Goal: Transaction & Acquisition: Purchase product/service

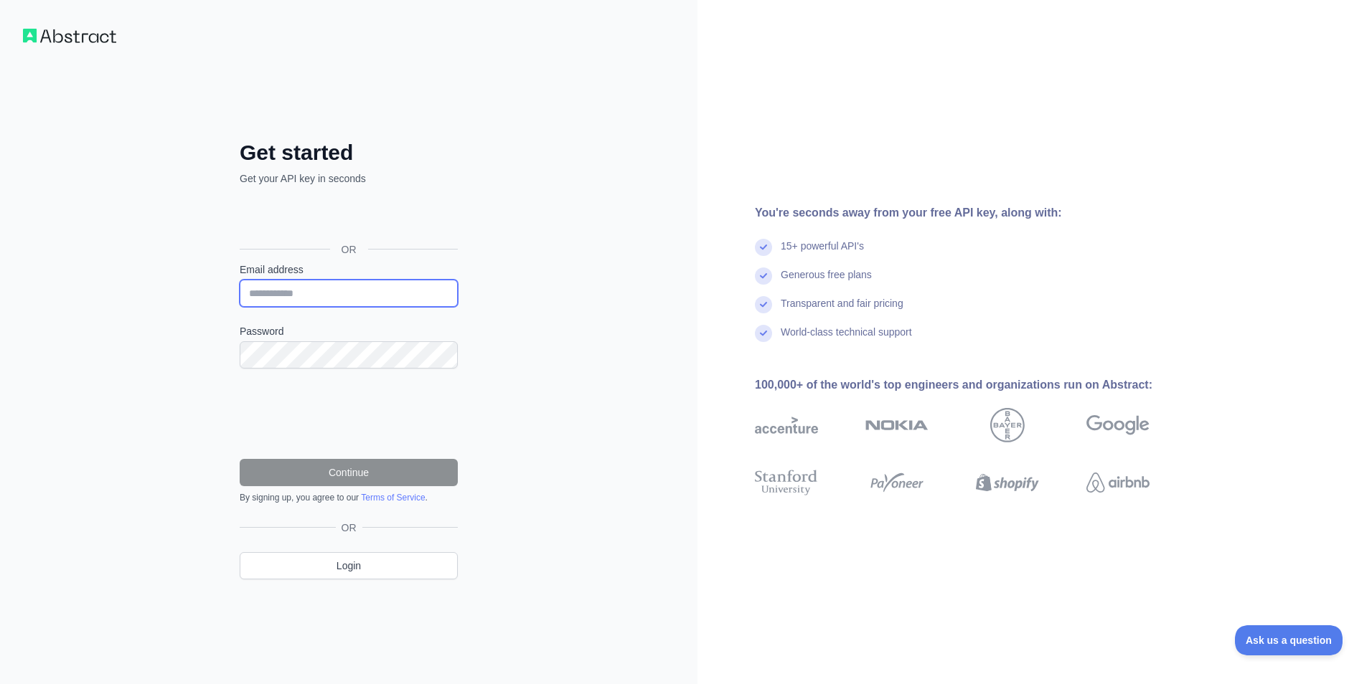
click at [272, 293] on input "Email address" at bounding box center [349, 293] width 218 height 27
type input "**********"
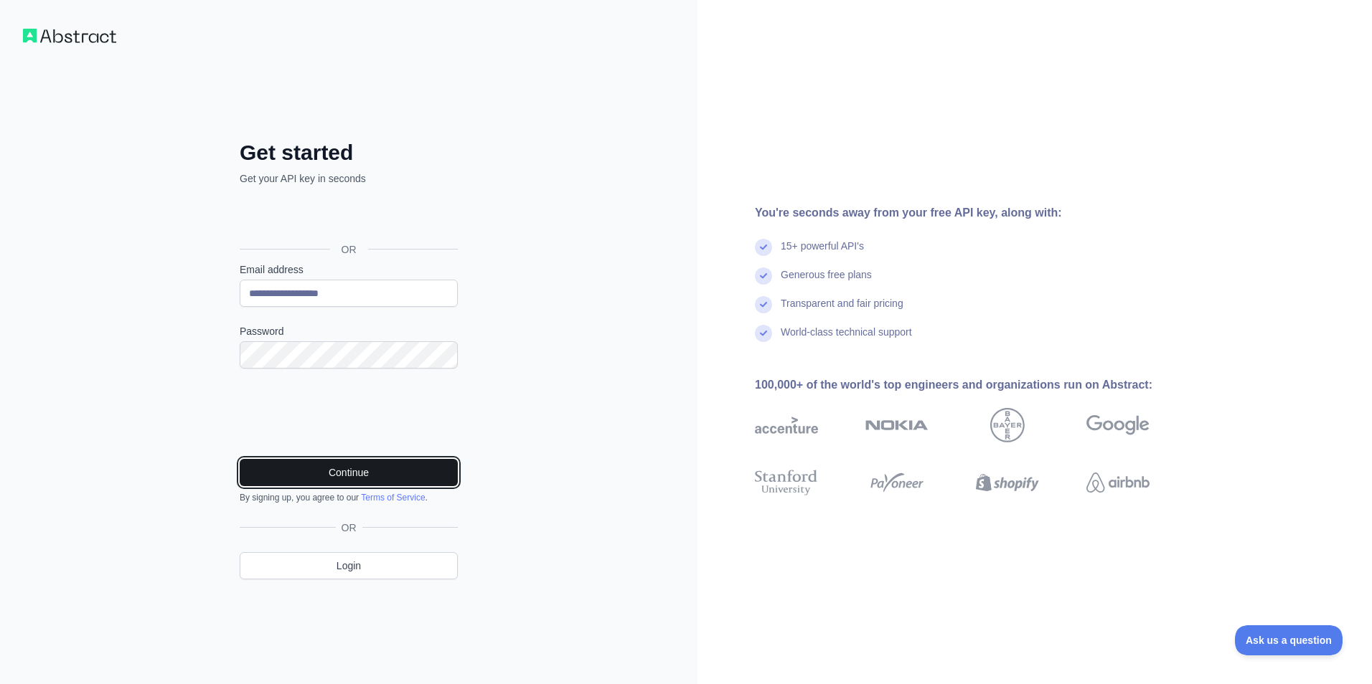
click at [352, 468] on button "Continue" at bounding box center [349, 472] width 218 height 27
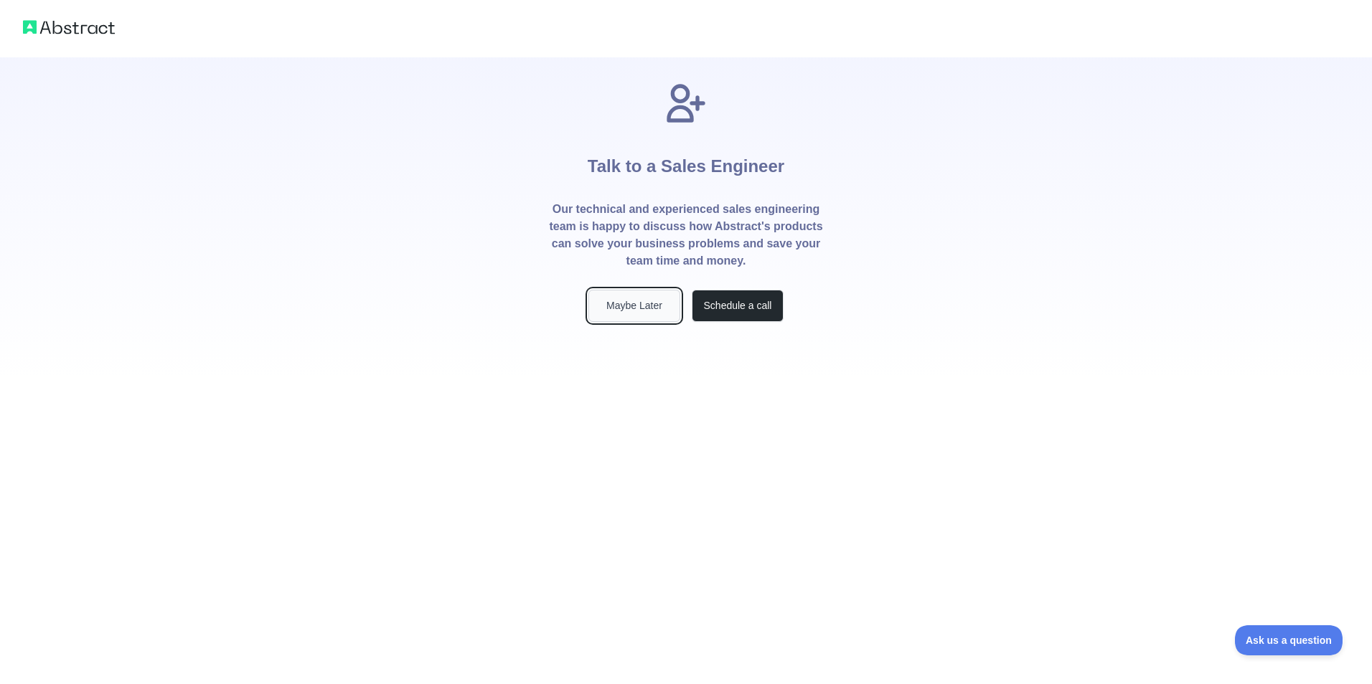
click at [631, 306] on button "Maybe Later" at bounding box center [634, 306] width 92 height 32
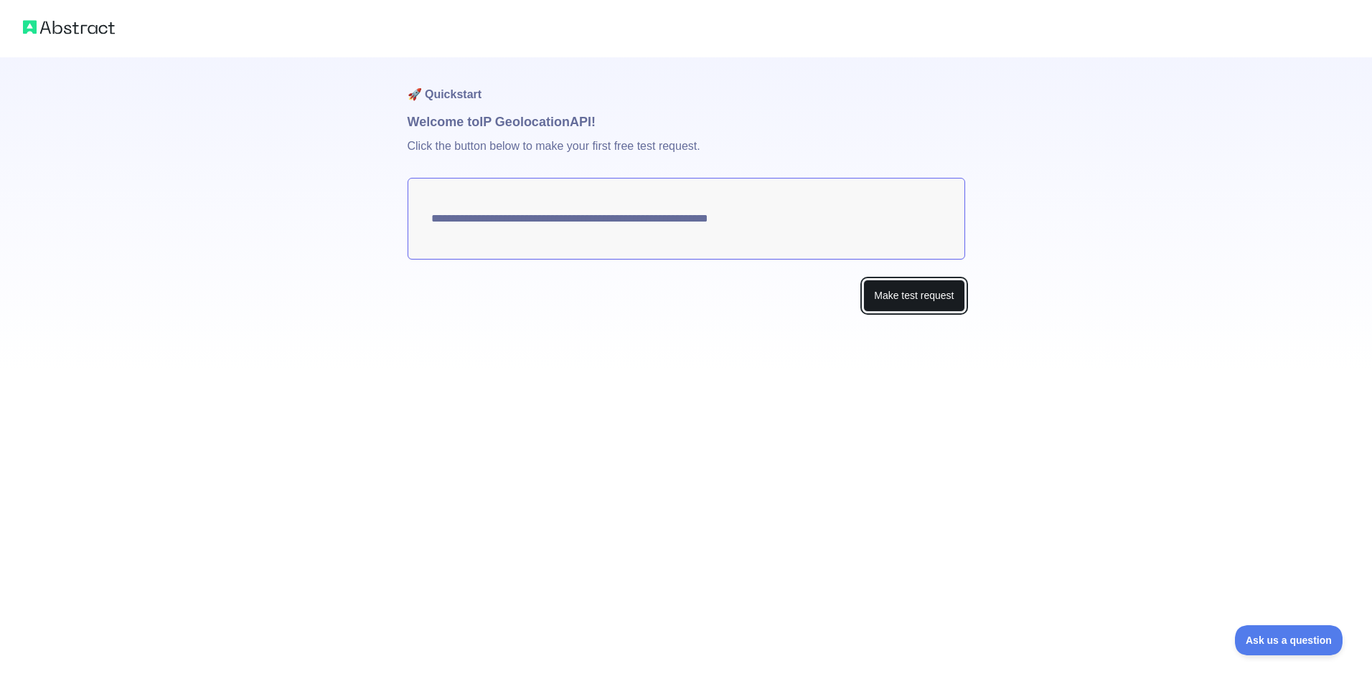
click at [891, 284] on button "Make test request" at bounding box center [913, 296] width 101 height 32
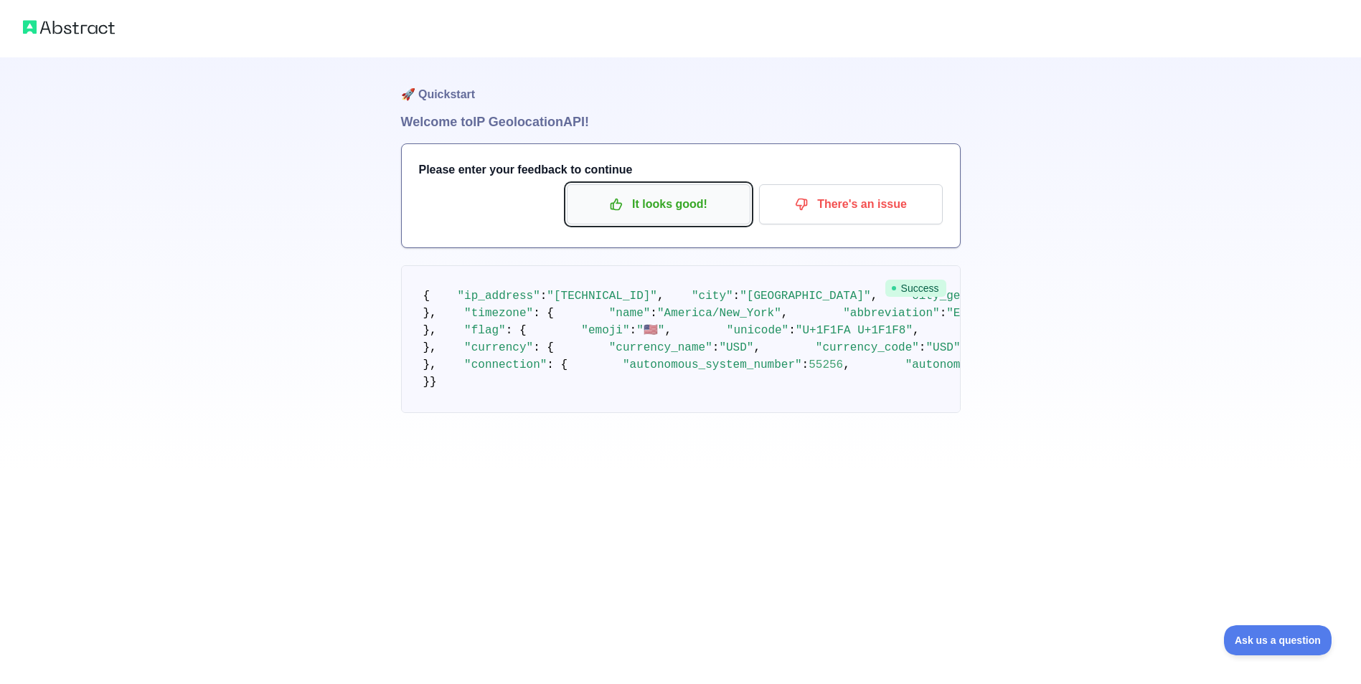
click at [629, 205] on p "It looks good!" at bounding box center [658, 204] width 162 height 24
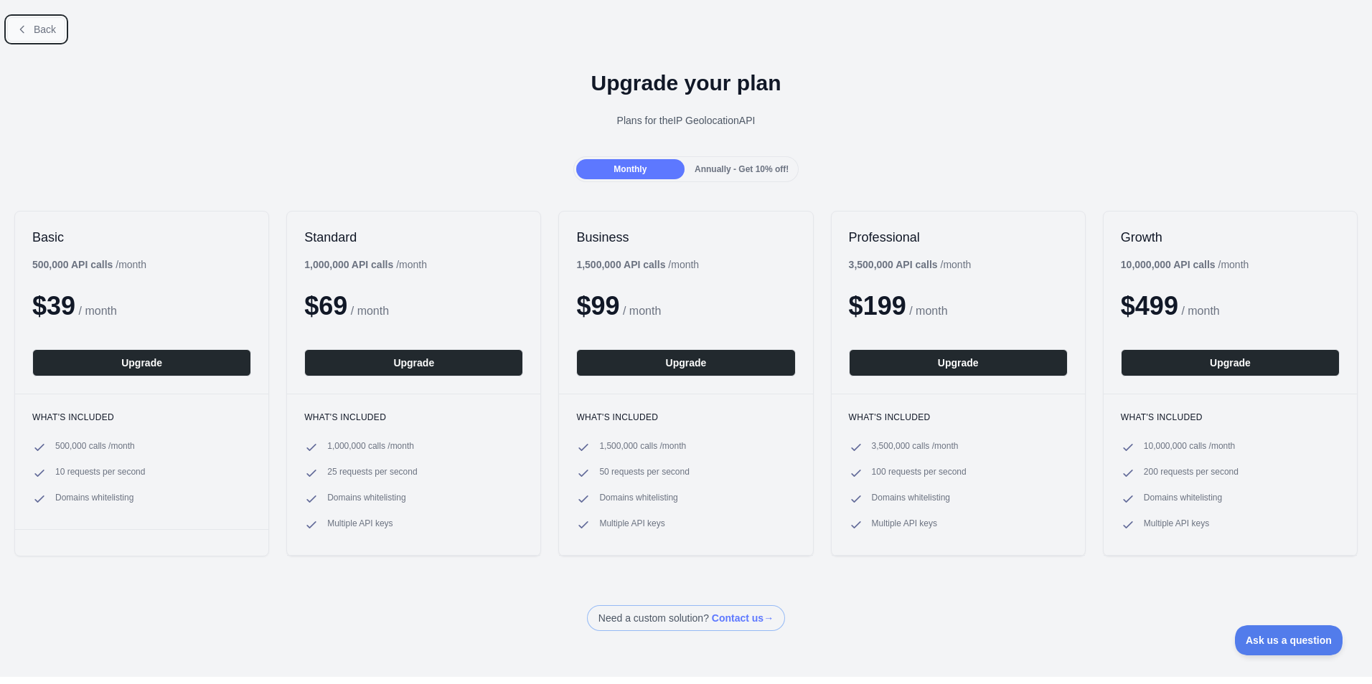
click at [36, 30] on span "Back" at bounding box center [45, 29] width 22 height 11
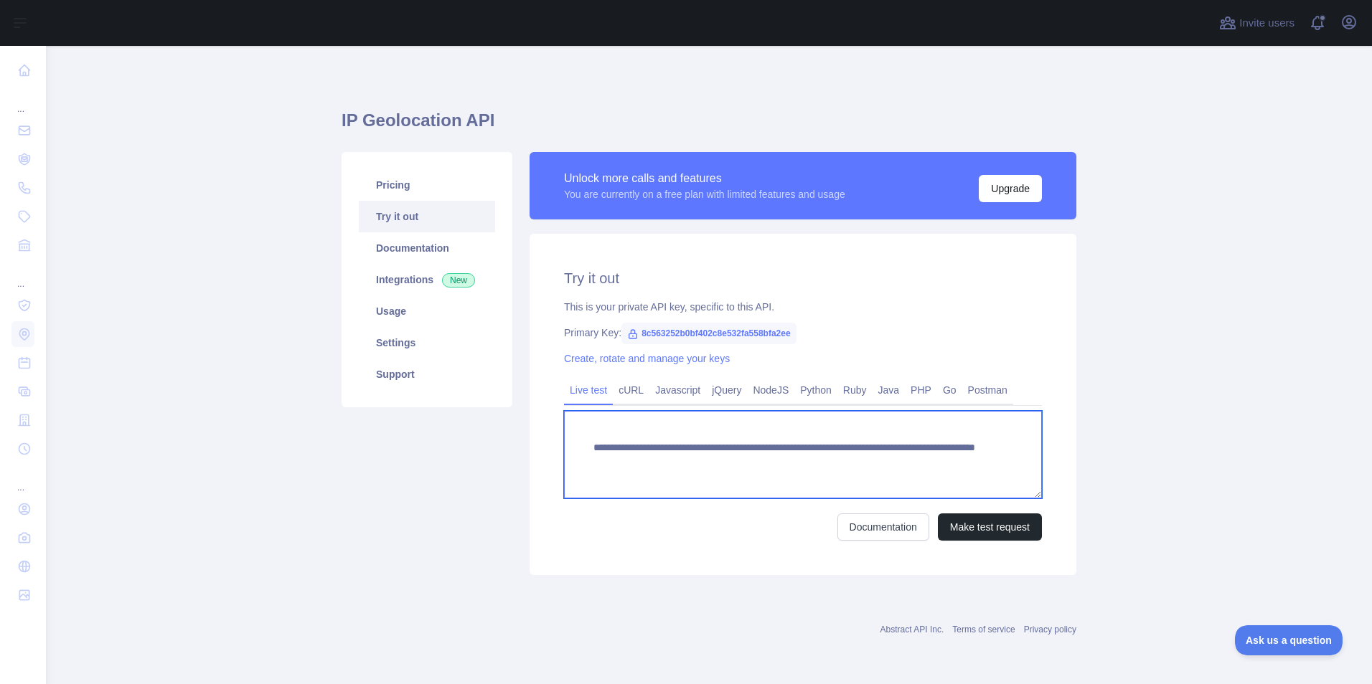
drag, startPoint x: 800, startPoint y: 463, endPoint x: 925, endPoint y: 460, distance: 124.8
click at [925, 460] on textarea "**********" at bounding box center [803, 455] width 478 height 88
type textarea "**********"
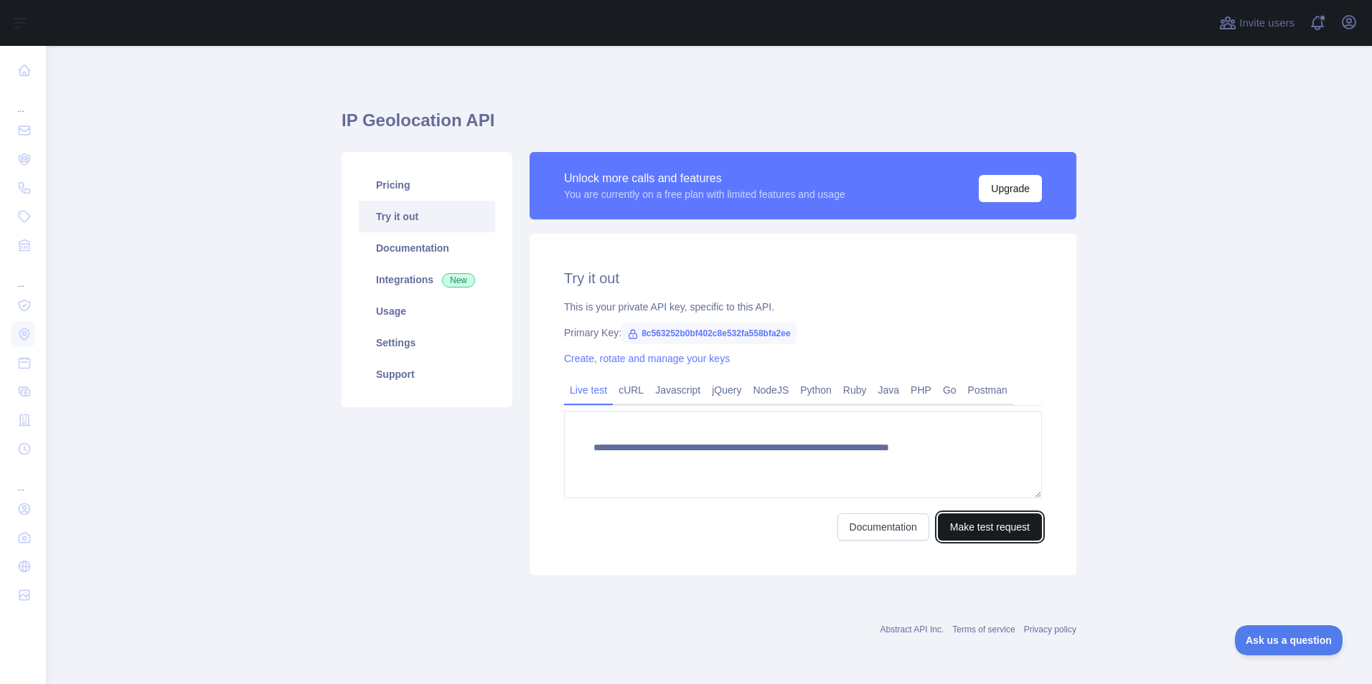
click at [969, 521] on button "Make test request" at bounding box center [990, 527] width 104 height 27
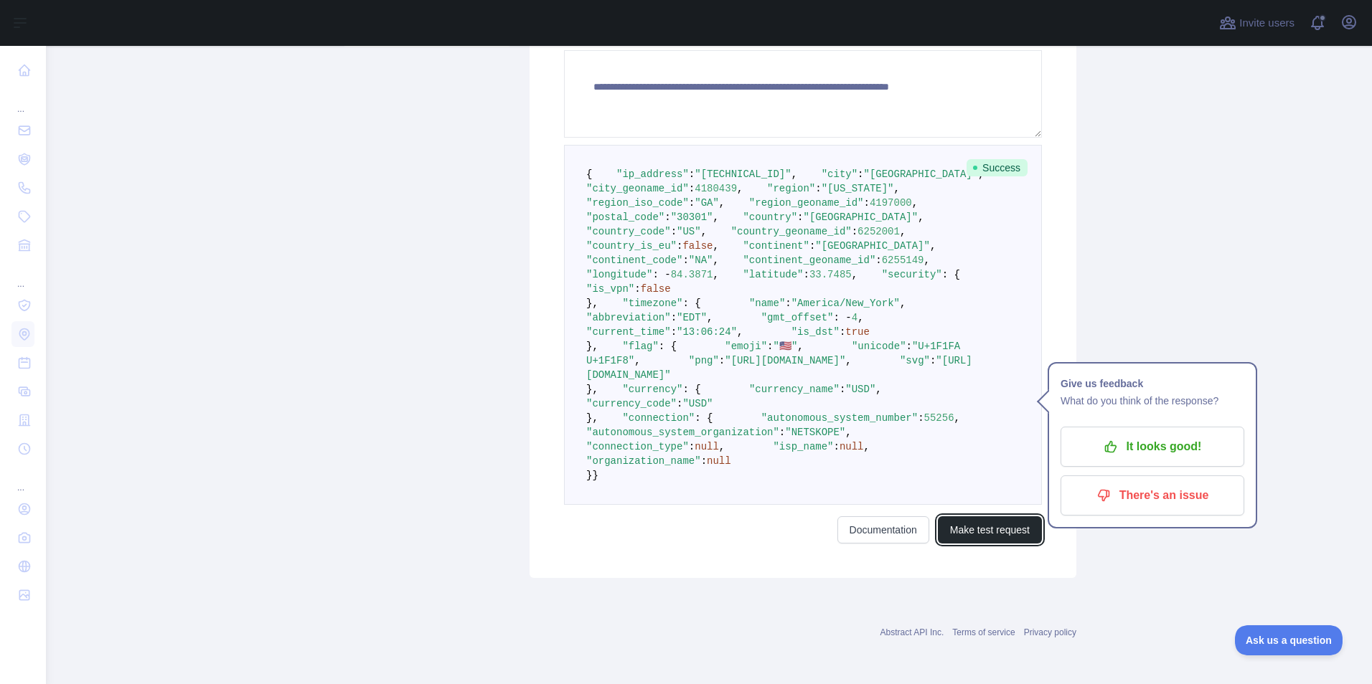
scroll to position [430, 0]
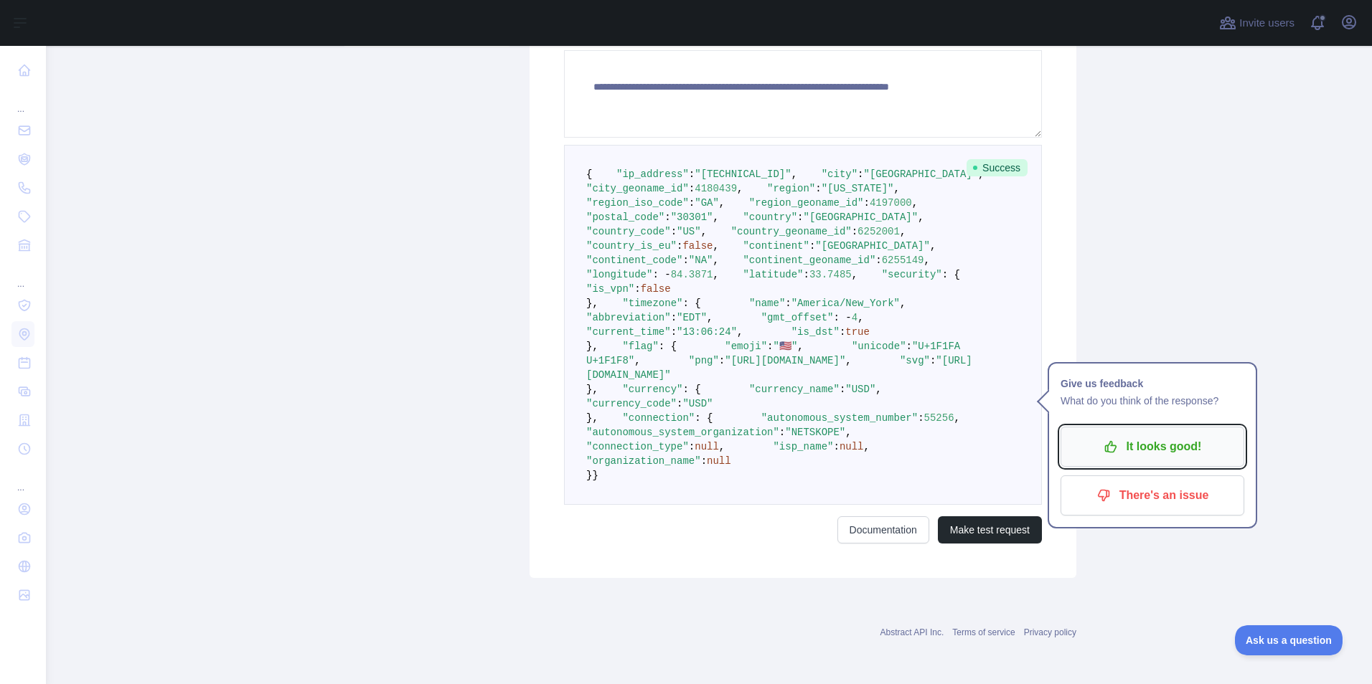
click at [1122, 435] on p "It looks good!" at bounding box center [1152, 447] width 162 height 24
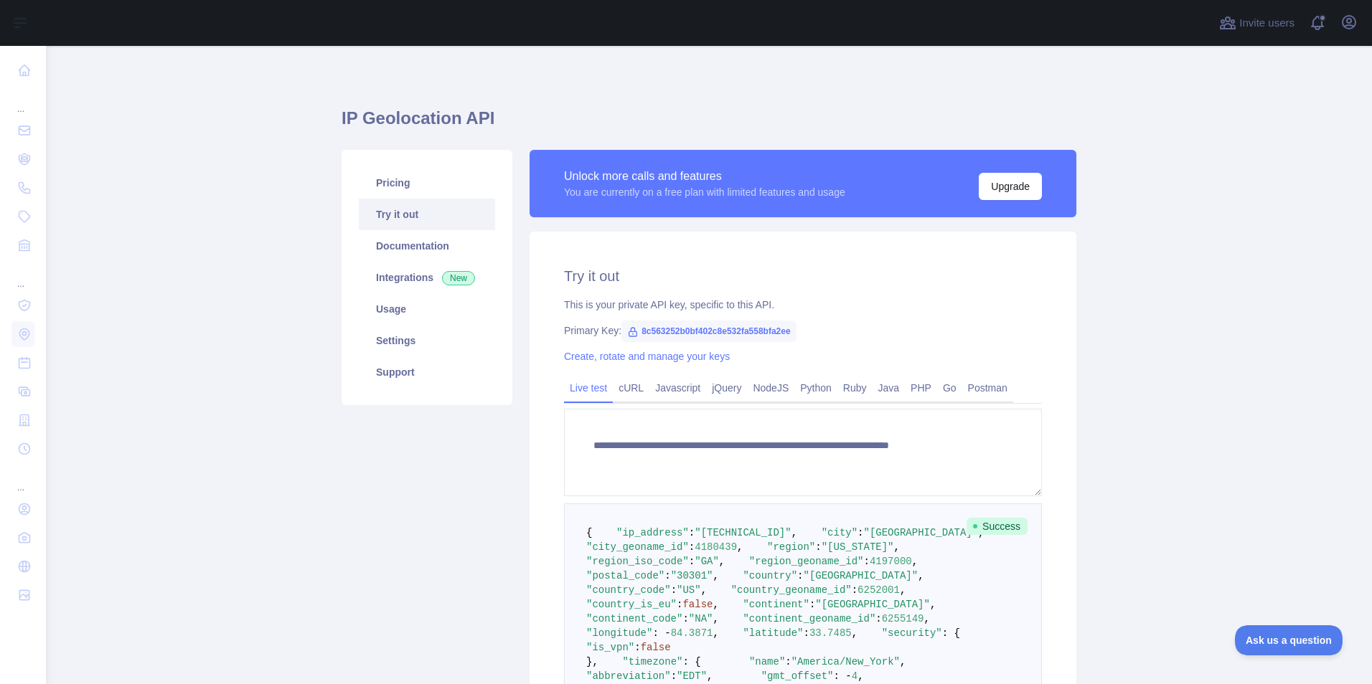
scroll to position [0, 0]
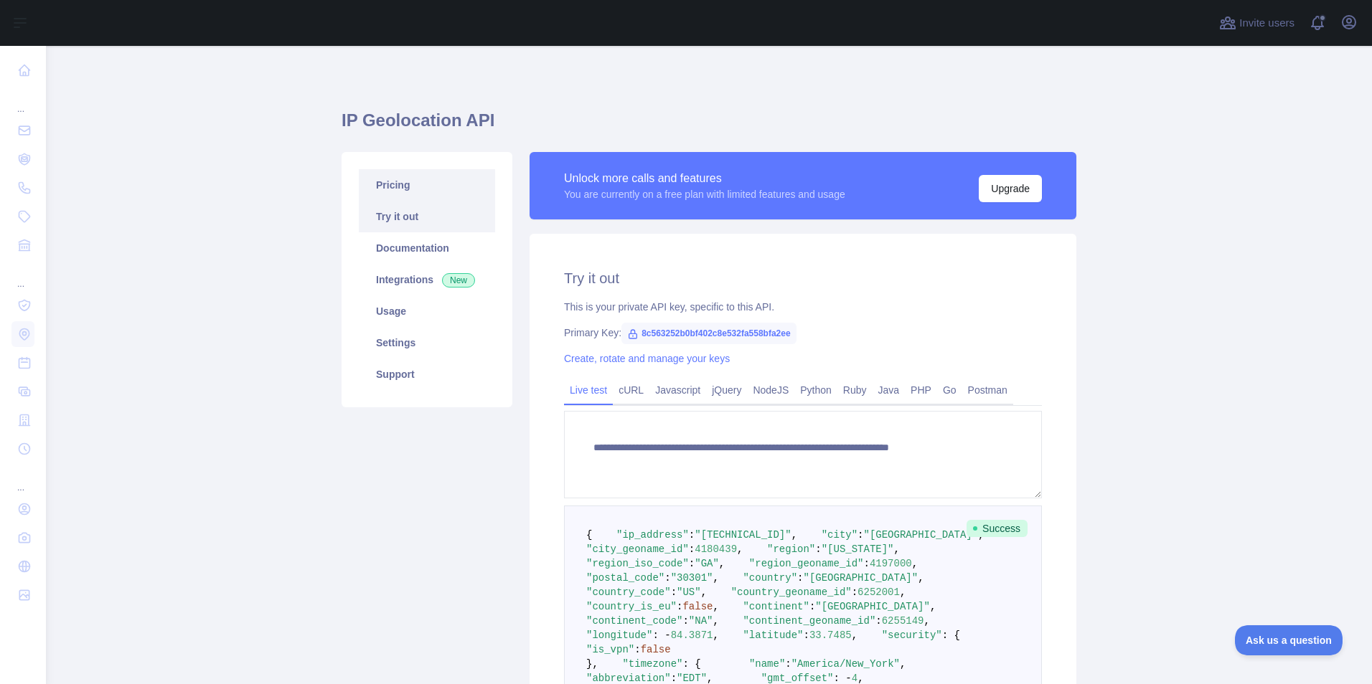
click at [388, 189] on link "Pricing" at bounding box center [427, 185] width 136 height 32
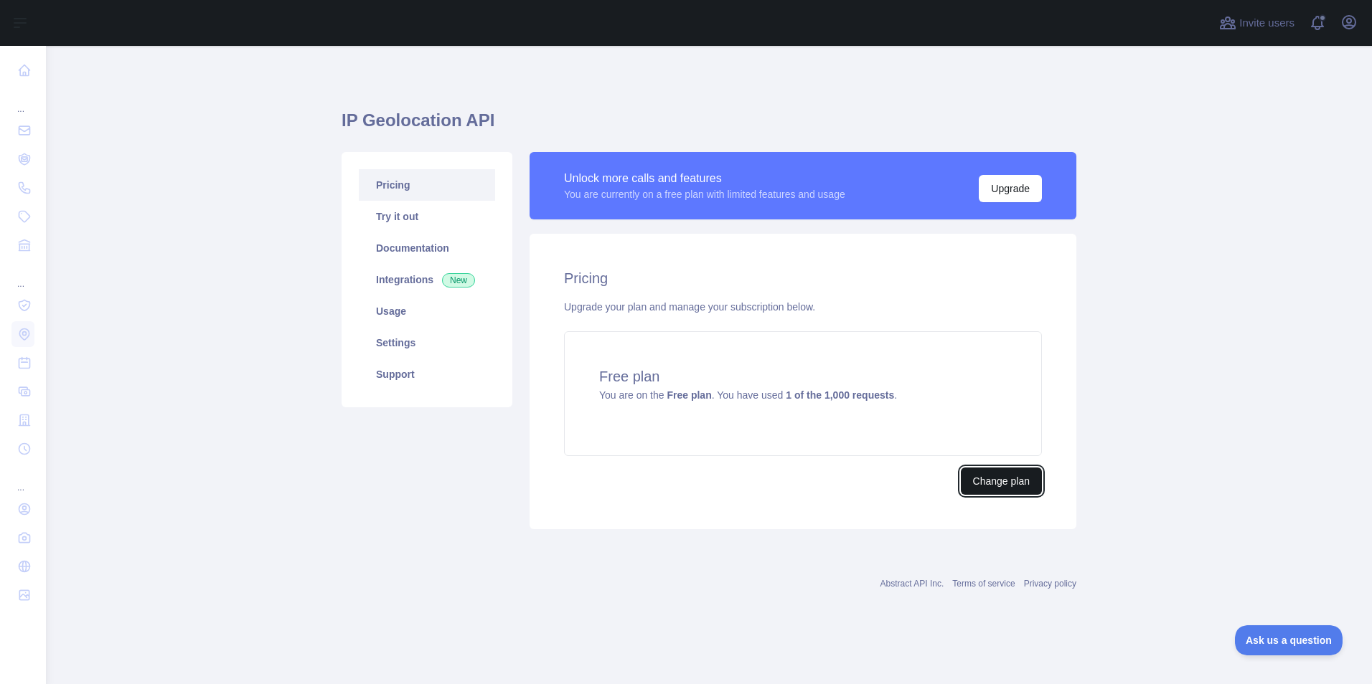
click at [989, 480] on button "Change plan" at bounding box center [1000, 481] width 81 height 27
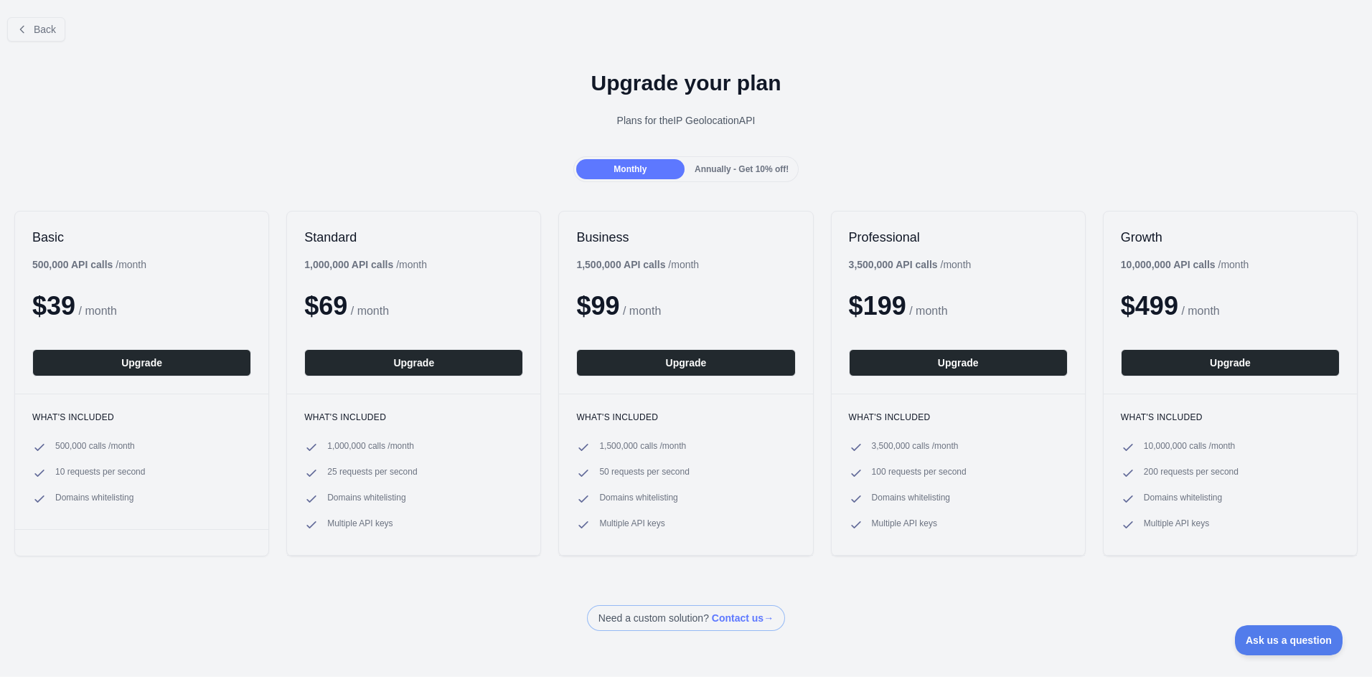
click at [715, 174] on span "Annually - Get 10% off!" at bounding box center [741, 169] width 94 height 10
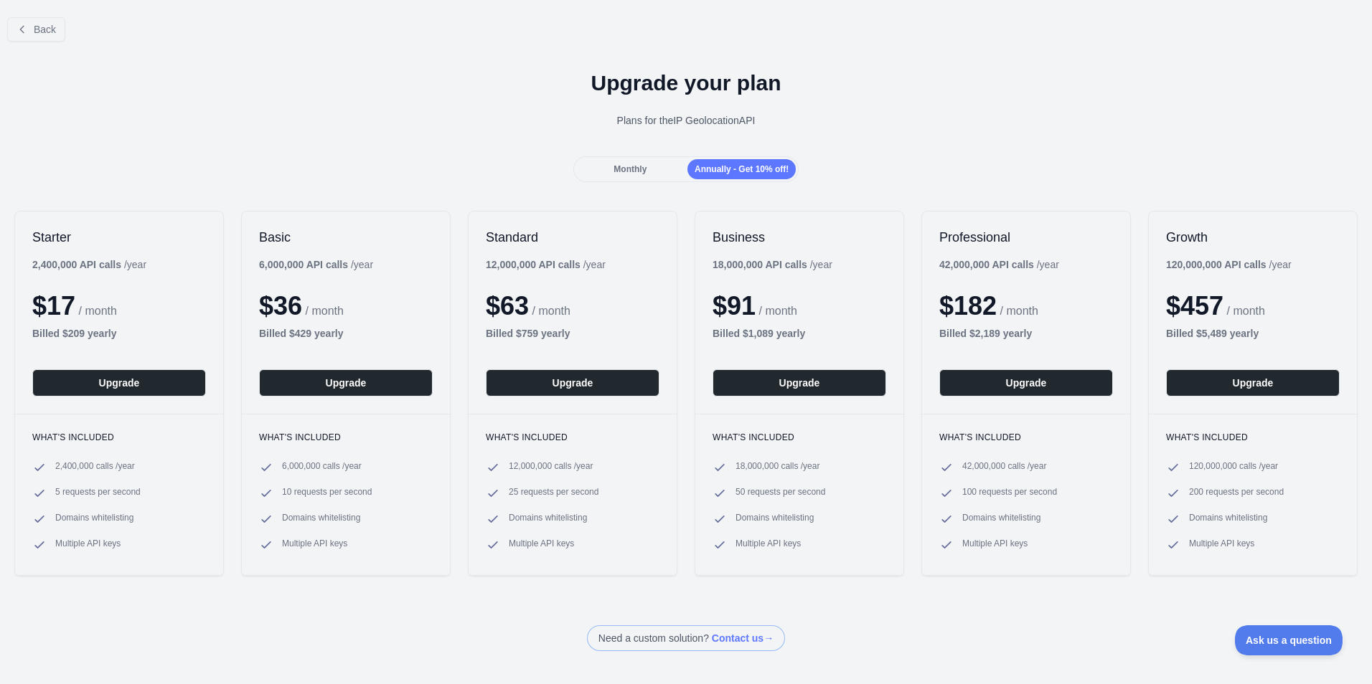
click at [665, 179] on div "Monthly" at bounding box center [630, 169] width 108 height 20
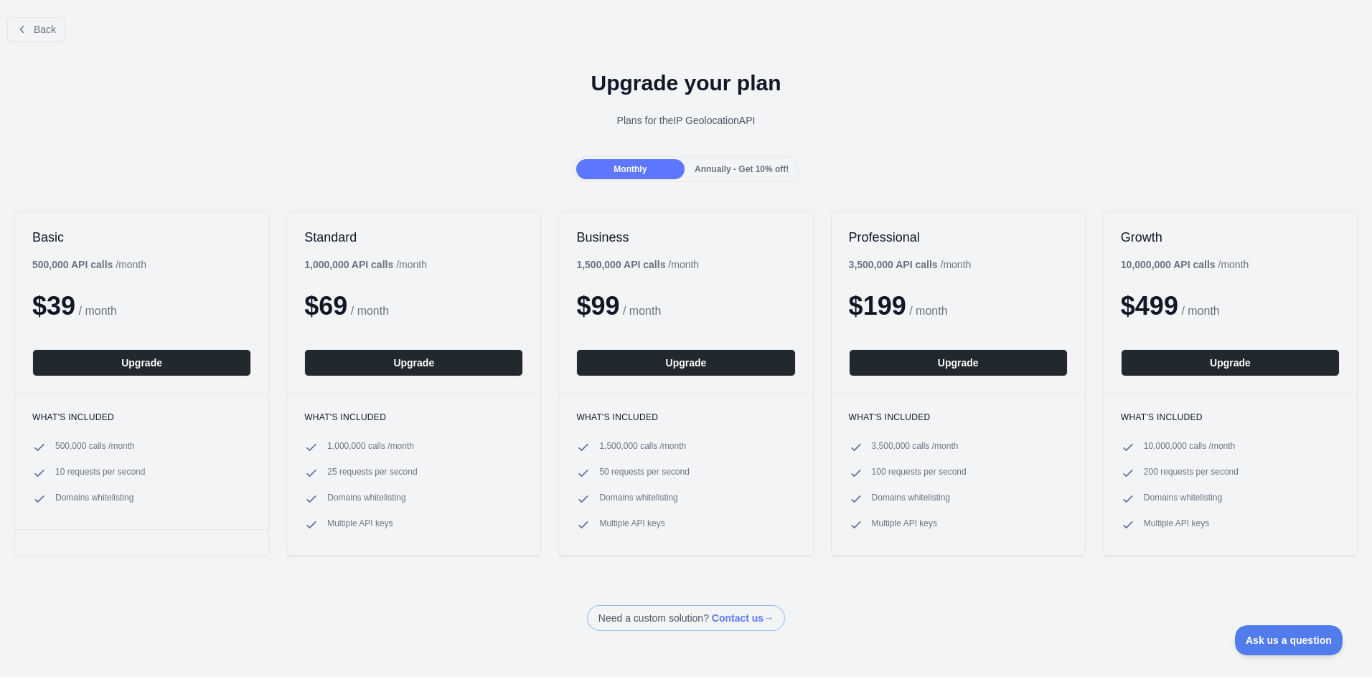
click at [732, 175] on div "Annually - Get 10% off!" at bounding box center [741, 169] width 108 height 20
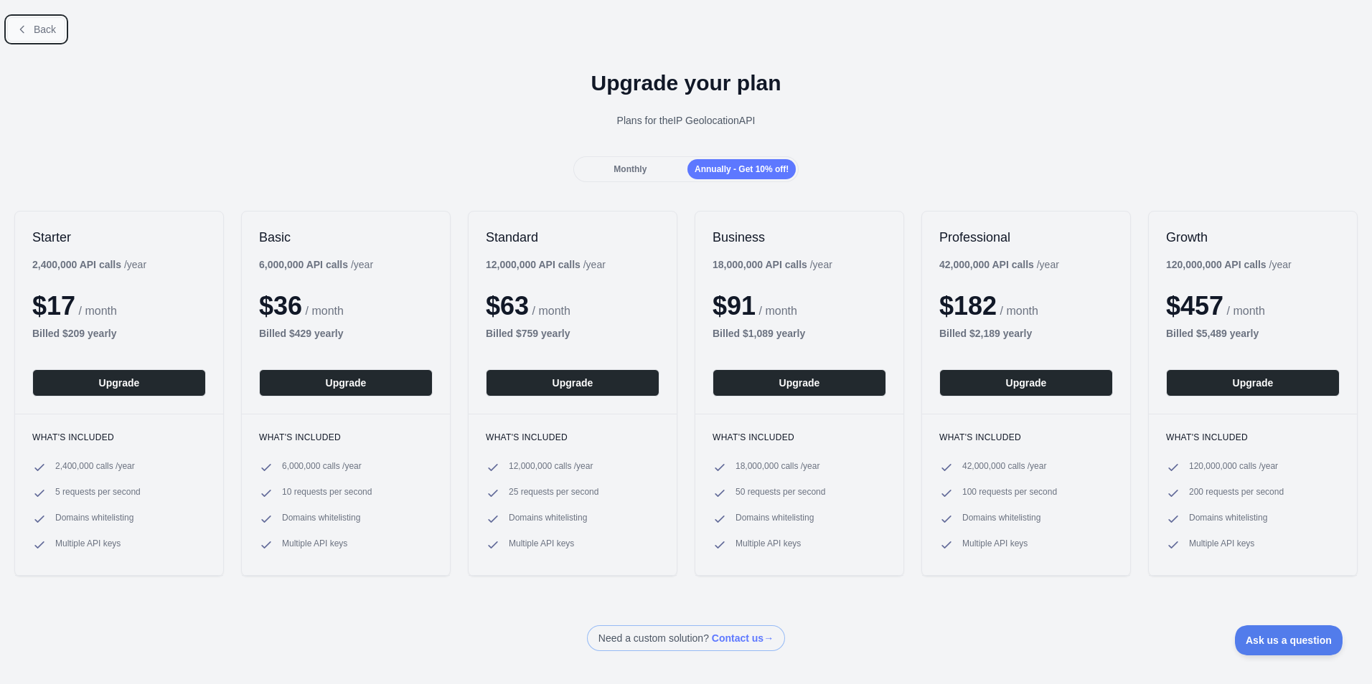
click at [49, 34] on span "Back" at bounding box center [45, 29] width 22 height 11
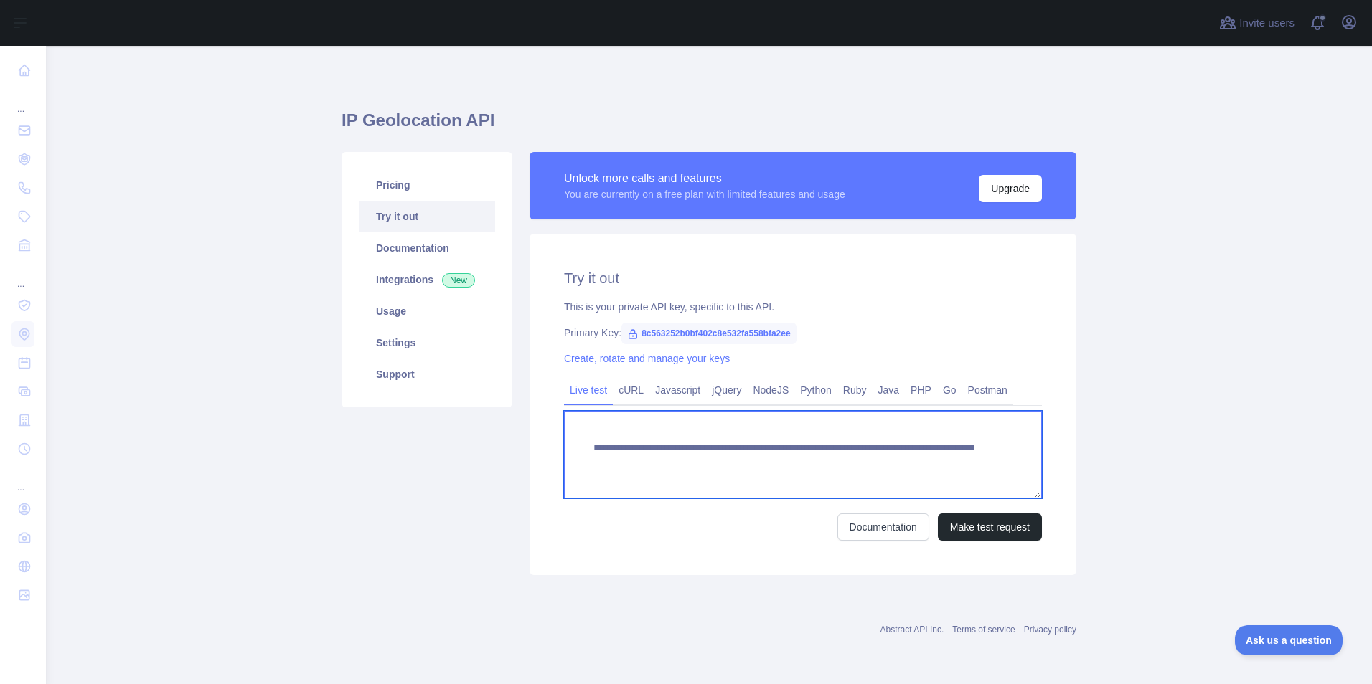
drag, startPoint x: 797, startPoint y: 463, endPoint x: 591, endPoint y: 453, distance: 206.1
click at [591, 453] on textarea "**********" at bounding box center [803, 455] width 478 height 88
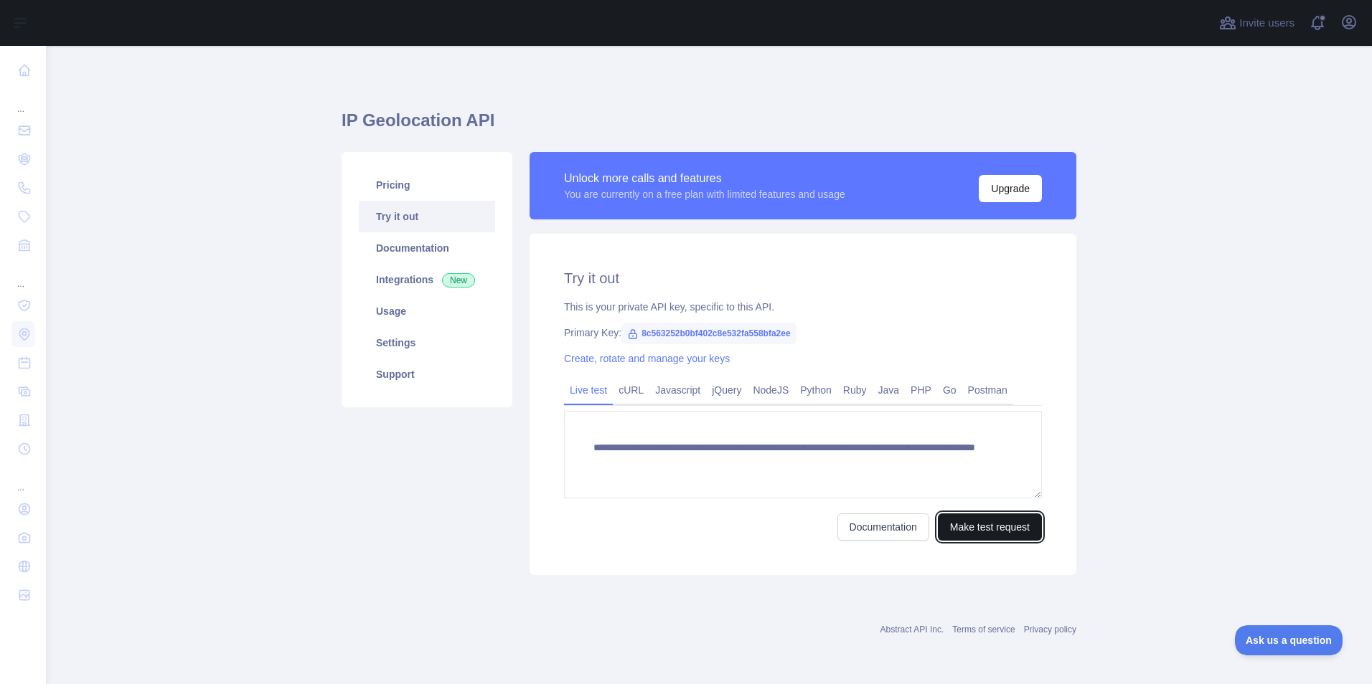
click at [983, 523] on button "Make test request" at bounding box center [990, 527] width 104 height 27
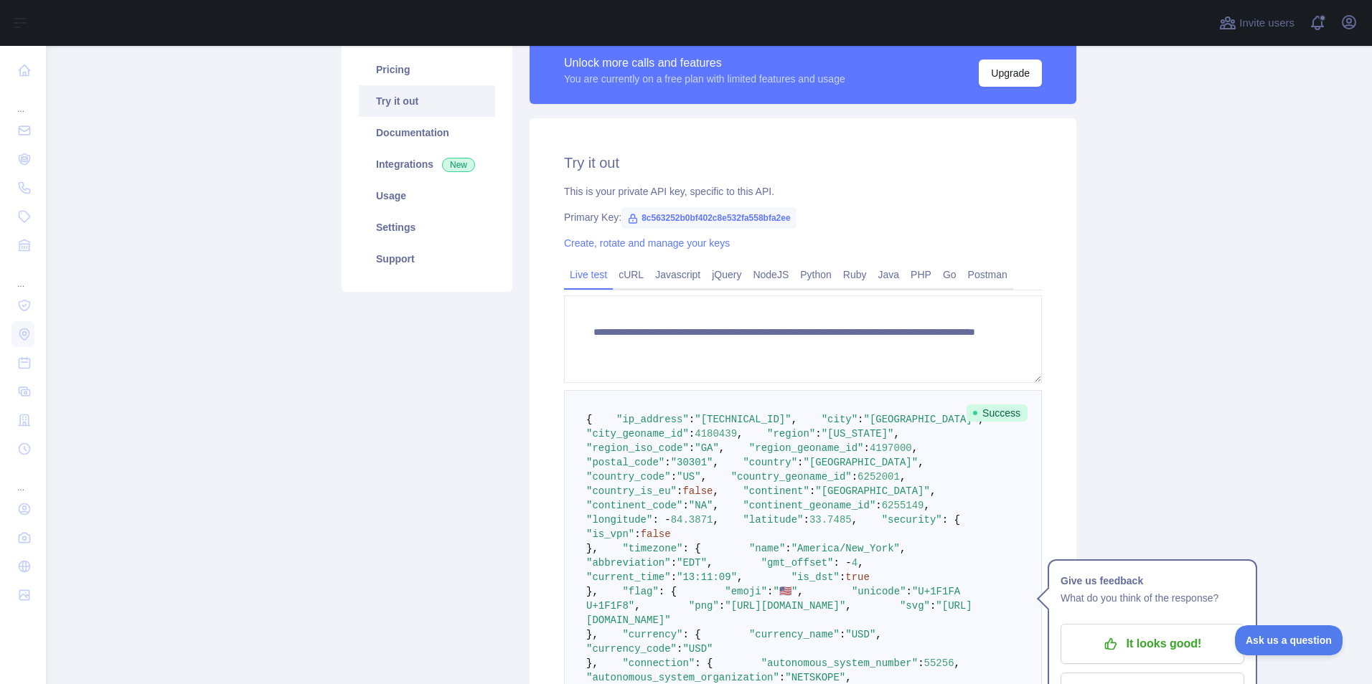
scroll to position [215, 0]
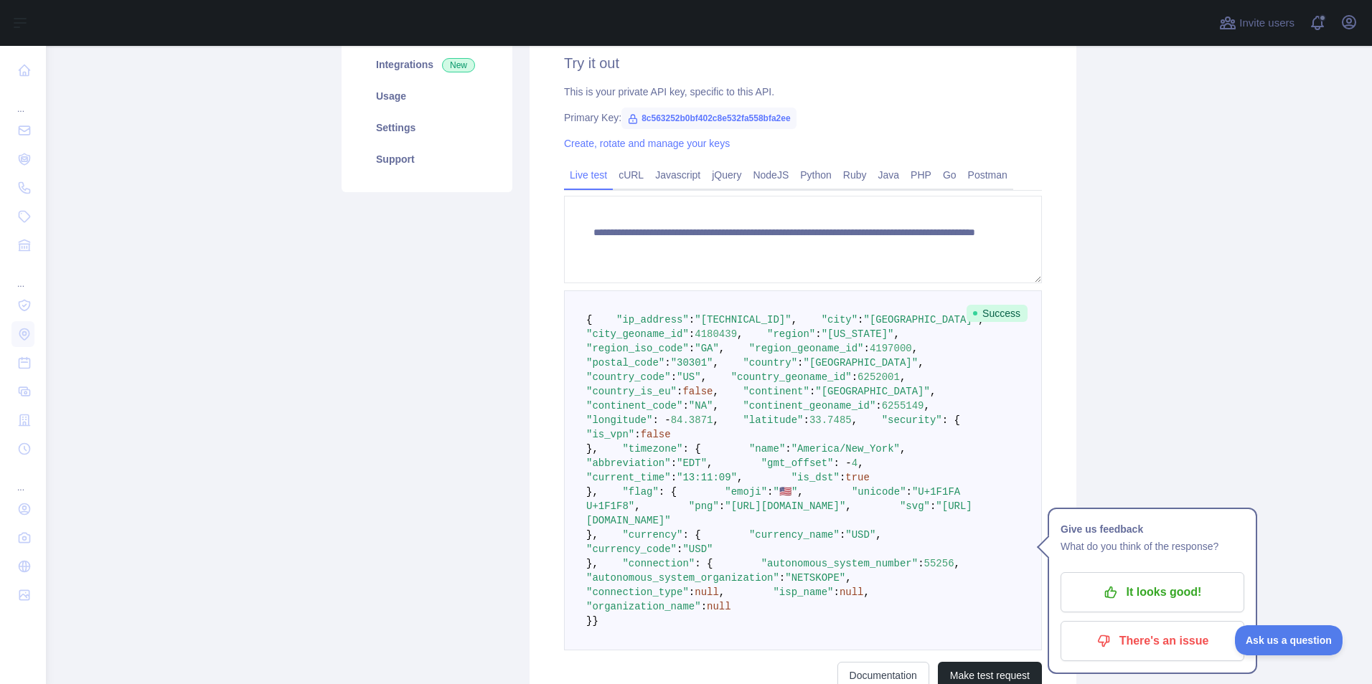
click at [767, 340] on span ""region"" at bounding box center [791, 334] width 48 height 11
copy span "region"
